Goal: Information Seeking & Learning: Compare options

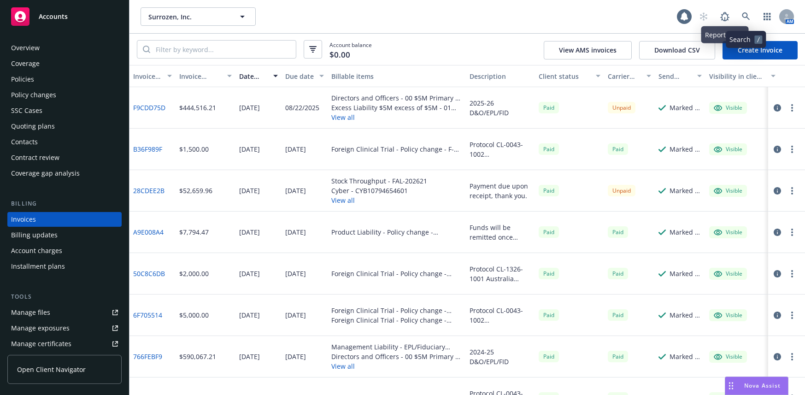
scroll to position [7, 0]
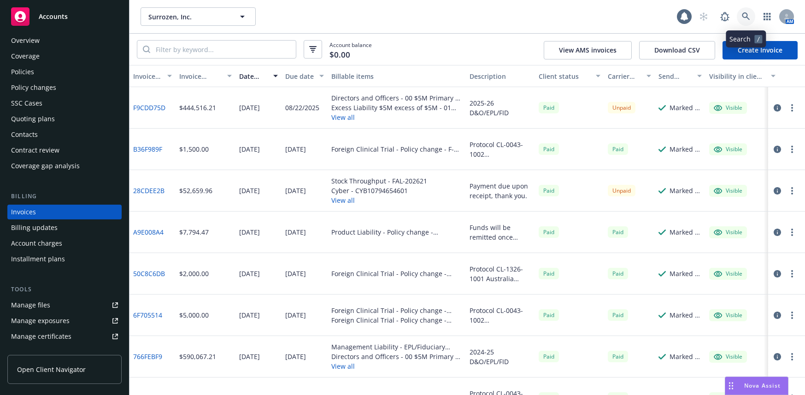
click at [744, 17] on icon at bounding box center [745, 16] width 8 height 8
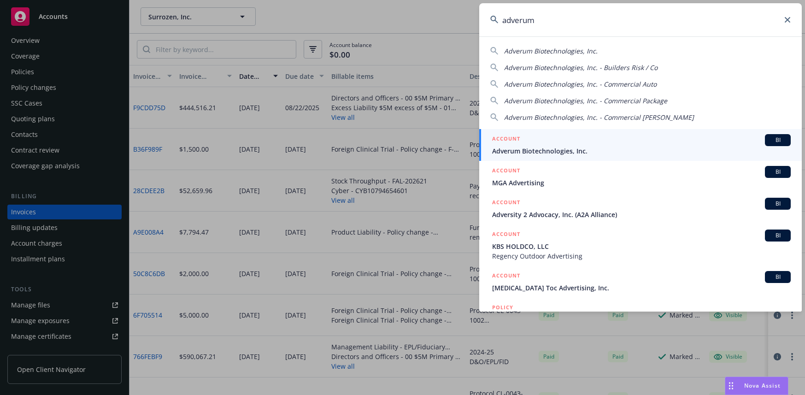
type input "adverum"
click at [552, 148] on span "Adverum Biotechnologies, Inc." at bounding box center [641, 151] width 298 height 10
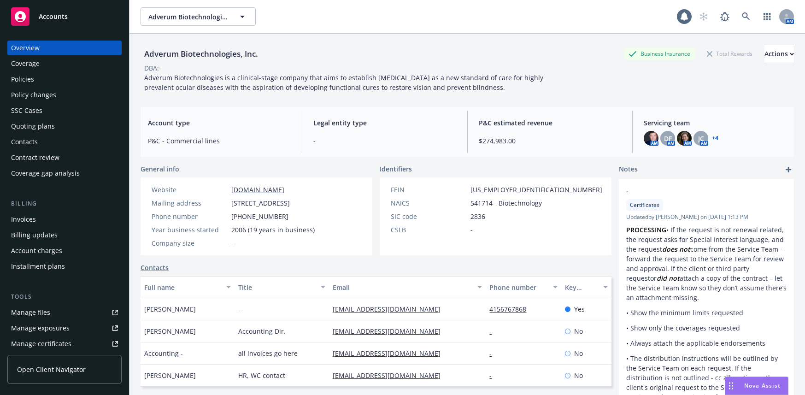
click at [46, 124] on div "Quoting plans" at bounding box center [33, 126] width 44 height 15
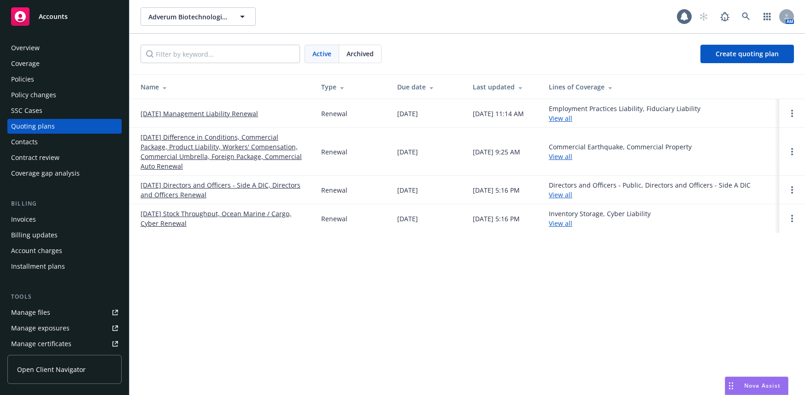
click at [188, 194] on link "[DATE] Directors and Officers - Side A DIC, Directors and Officers Renewal" at bounding box center [223, 189] width 166 height 19
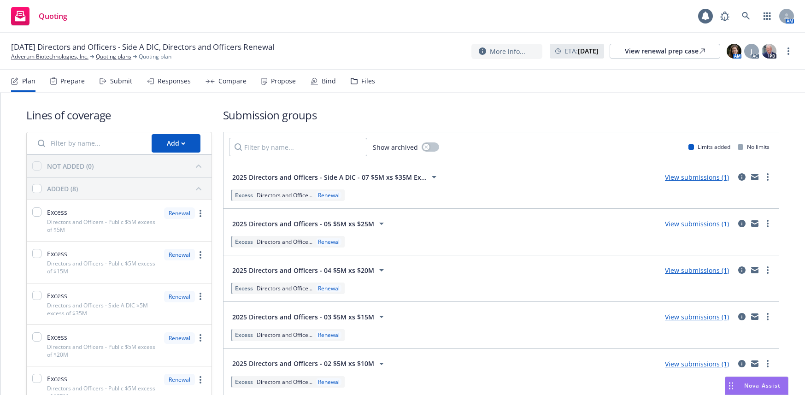
click at [74, 80] on div "Prepare" at bounding box center [72, 80] width 24 height 7
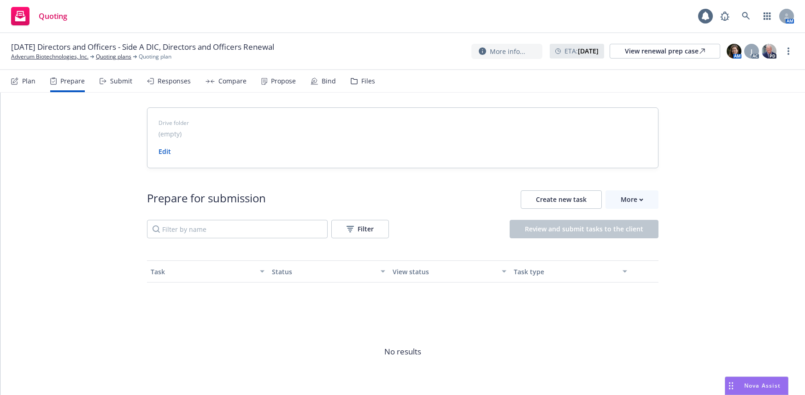
click at [113, 77] on div "Submit" at bounding box center [121, 80] width 22 height 7
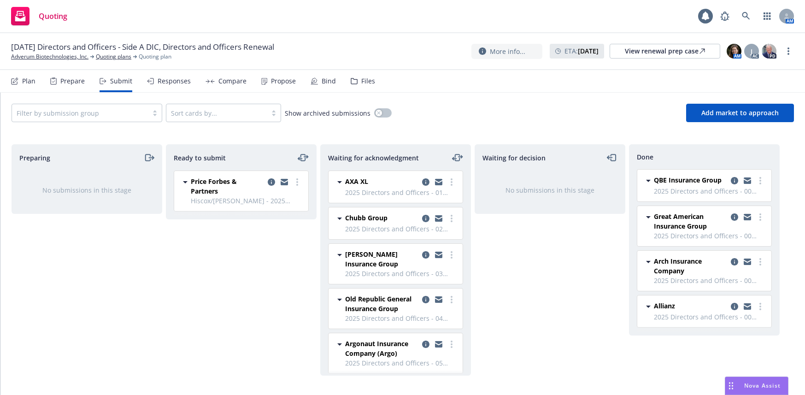
click at [173, 81] on div "Responses" at bounding box center [173, 80] width 33 height 7
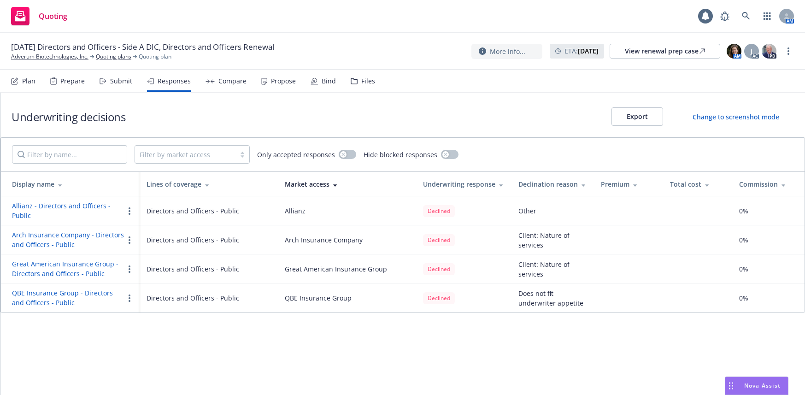
click at [91, 207] on button "Allianz - Directors and Officers - Public" at bounding box center [68, 210] width 112 height 19
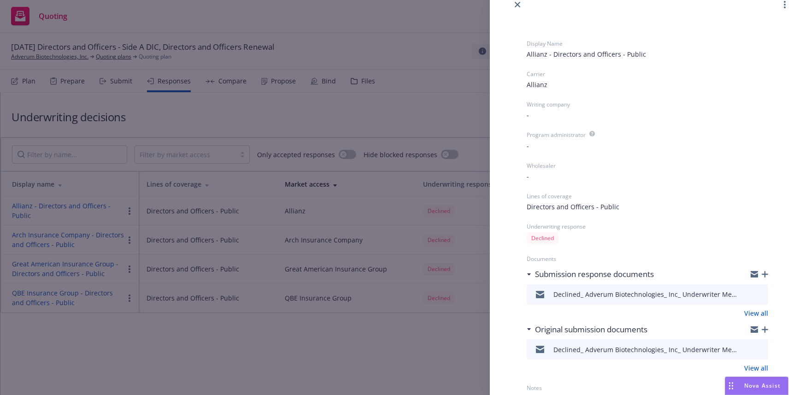
scroll to position [24, 0]
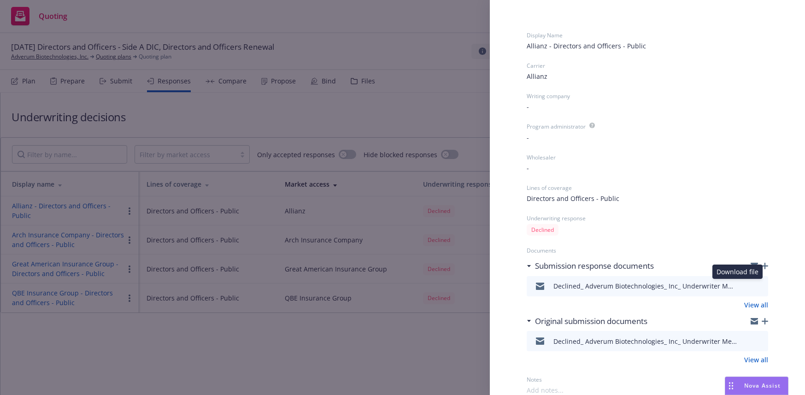
click at [741, 286] on icon "download file" at bounding box center [744, 284] width 6 height 6
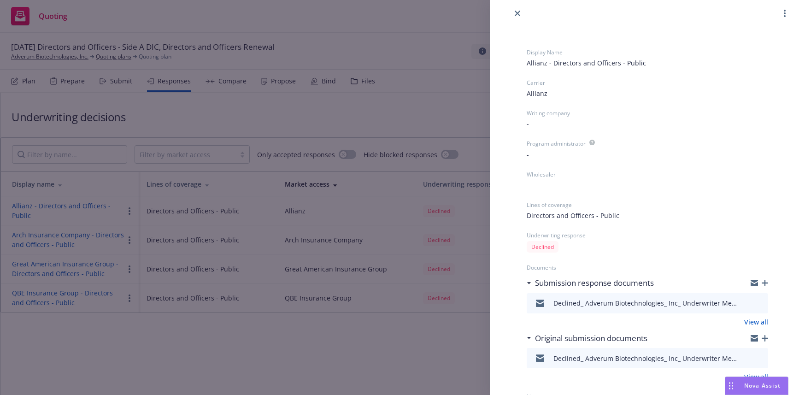
scroll to position [0, 0]
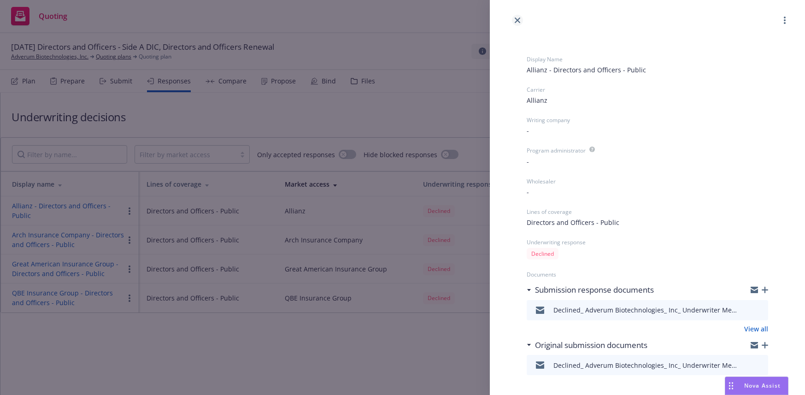
click at [516, 20] on icon "close" at bounding box center [517, 20] width 6 height 6
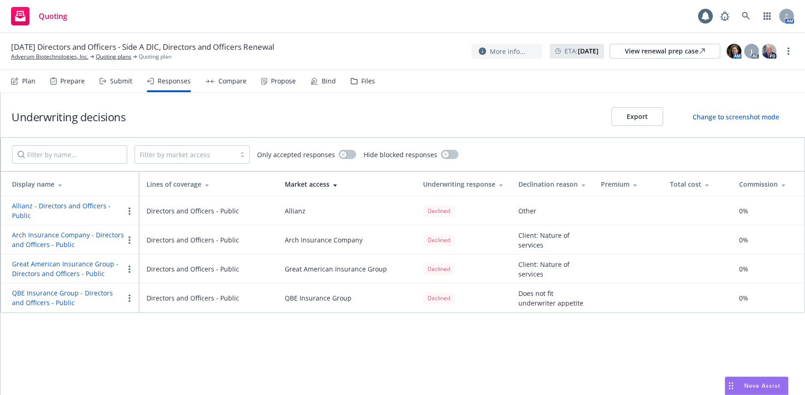
click at [70, 276] on button "Great American Insurance Group - Directors and Officers - Public" at bounding box center [68, 268] width 112 height 19
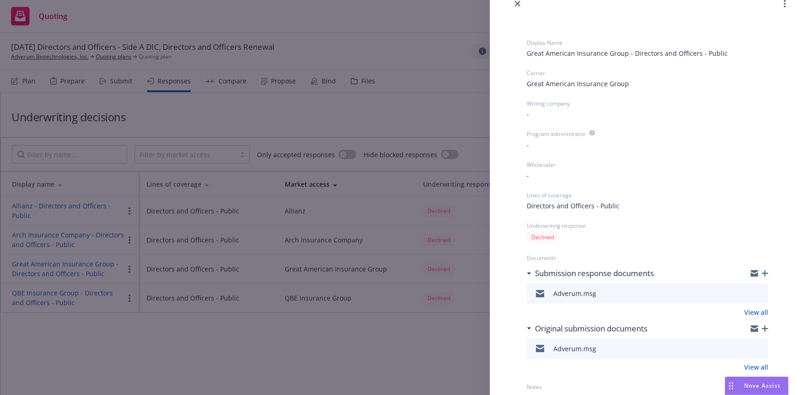
scroll to position [24, 0]
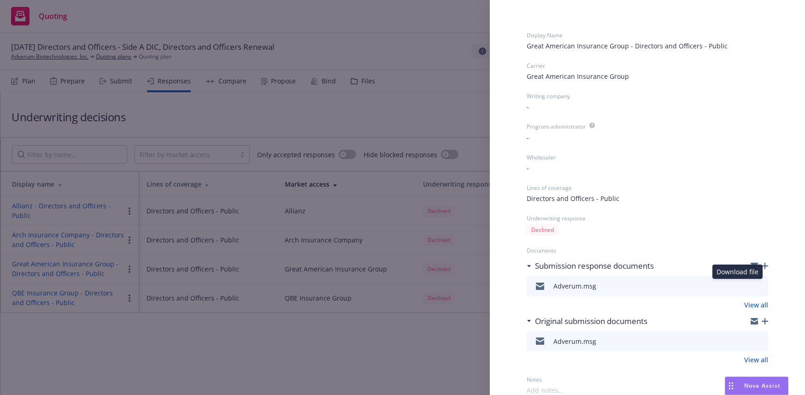
click at [740, 284] on icon "download file" at bounding box center [743, 284] width 7 height 7
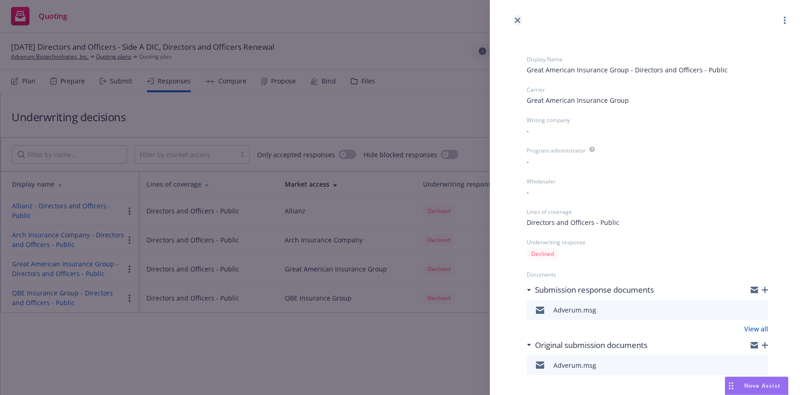
click at [516, 21] on icon "close" at bounding box center [517, 20] width 6 height 6
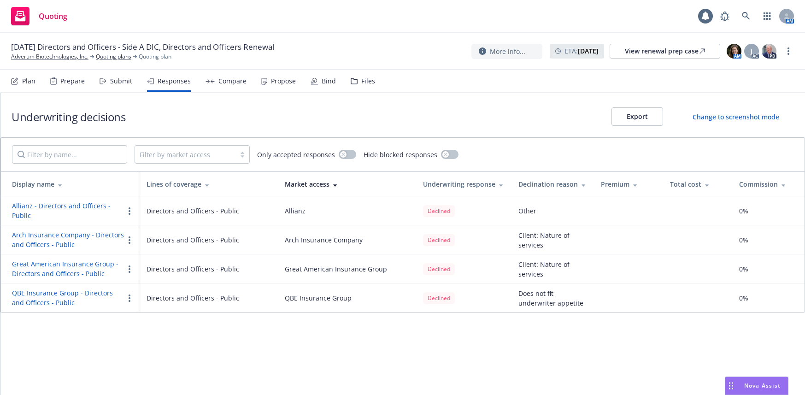
click at [63, 244] on button "Arch Insurance Company - Directors and Officers - Public" at bounding box center [68, 239] width 112 height 19
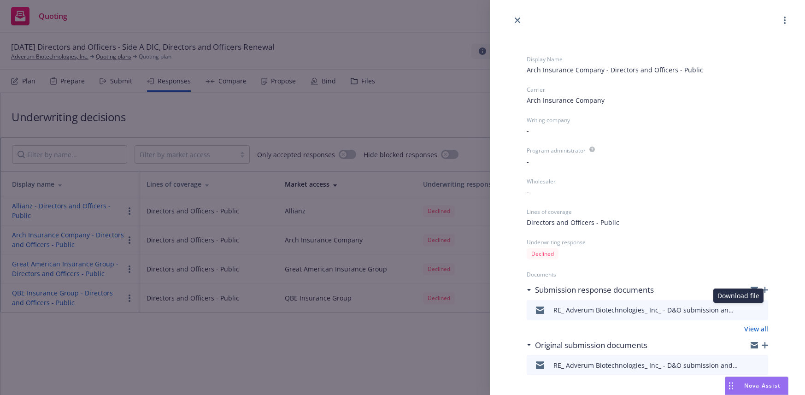
click at [741, 309] on icon "download file" at bounding box center [744, 308] width 6 height 6
click at [516, 17] on link "close" at bounding box center [517, 20] width 11 height 11
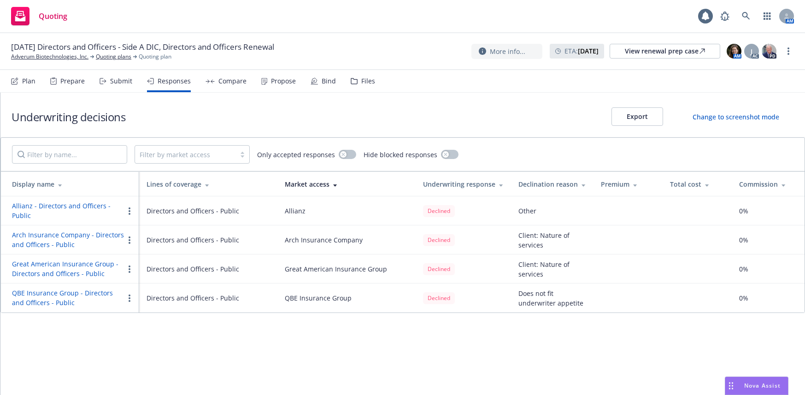
click at [38, 294] on button "QBE Insurance Group - Directors and Officers - Public" at bounding box center [68, 297] width 112 height 19
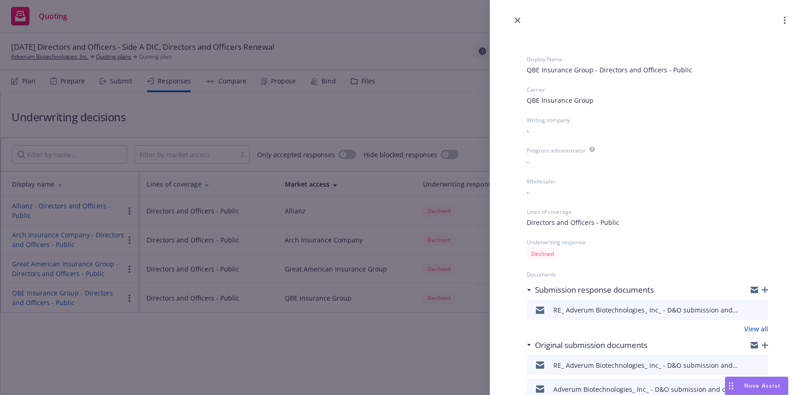
scroll to position [48, 0]
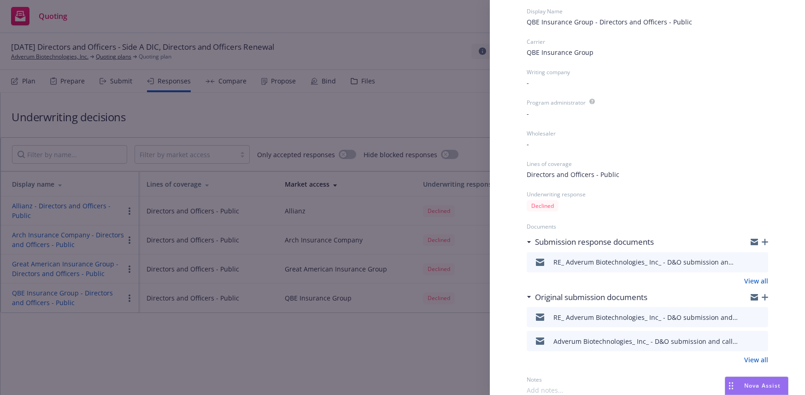
click at [740, 261] on icon "download file" at bounding box center [743, 260] width 7 height 7
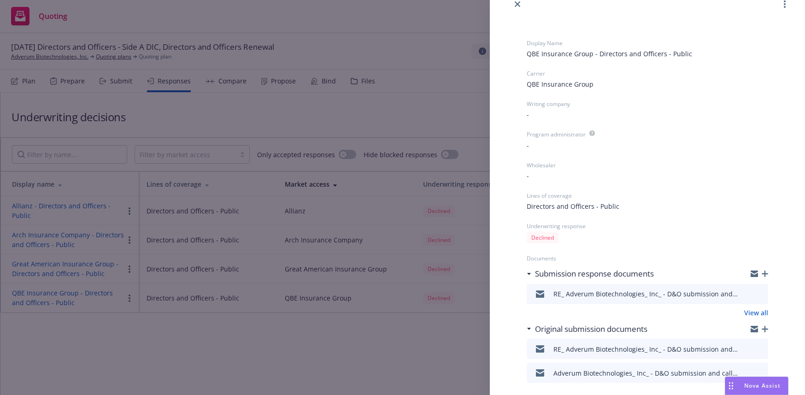
scroll to position [0, 0]
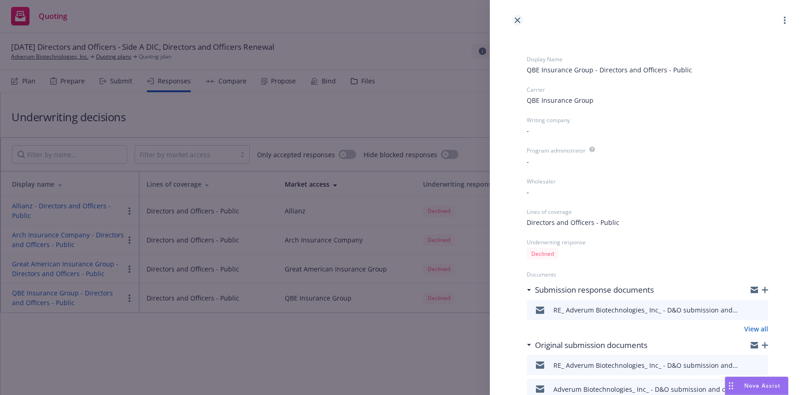
click at [517, 22] on icon "close" at bounding box center [517, 20] width 6 height 6
